Goal: Task Accomplishment & Management: Manage account settings

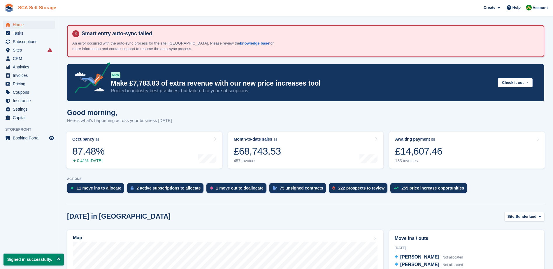
click at [47, 8] on link "SCA Self Storage" at bounding box center [37, 8] width 43 height 10
click at [535, 7] on span "Account" at bounding box center [539, 8] width 15 height 6
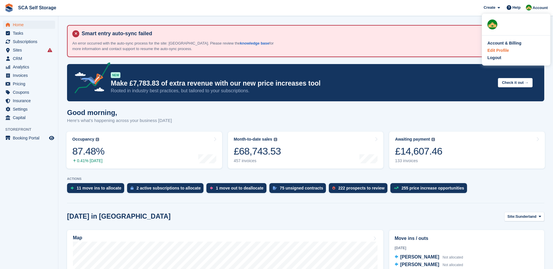
click at [505, 50] on div "Edit Profile" at bounding box center [498, 50] width 22 height 6
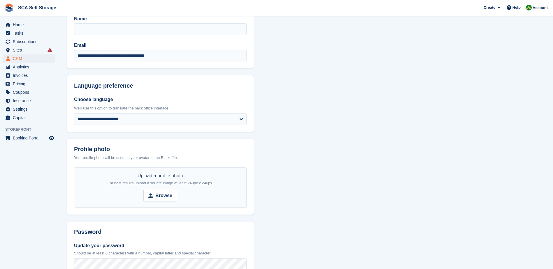
scroll to position [58, 0]
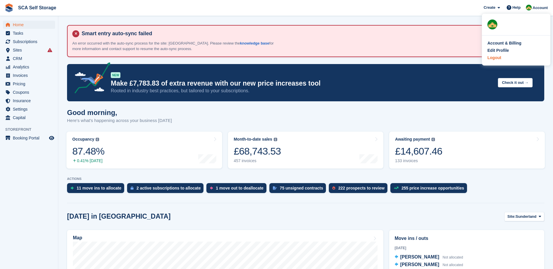
click at [502, 57] on div "Logout" at bounding box center [515, 58] width 57 height 6
